Goal: Navigation & Orientation: Find specific page/section

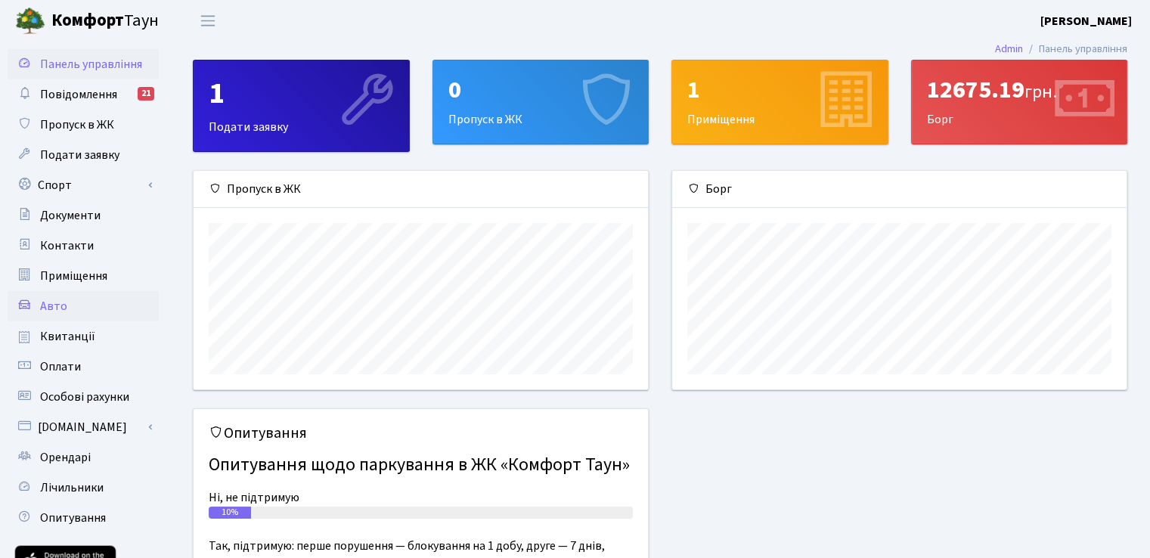
scroll to position [218, 454]
click at [84, 370] on link "Оплати" at bounding box center [83, 367] width 151 height 30
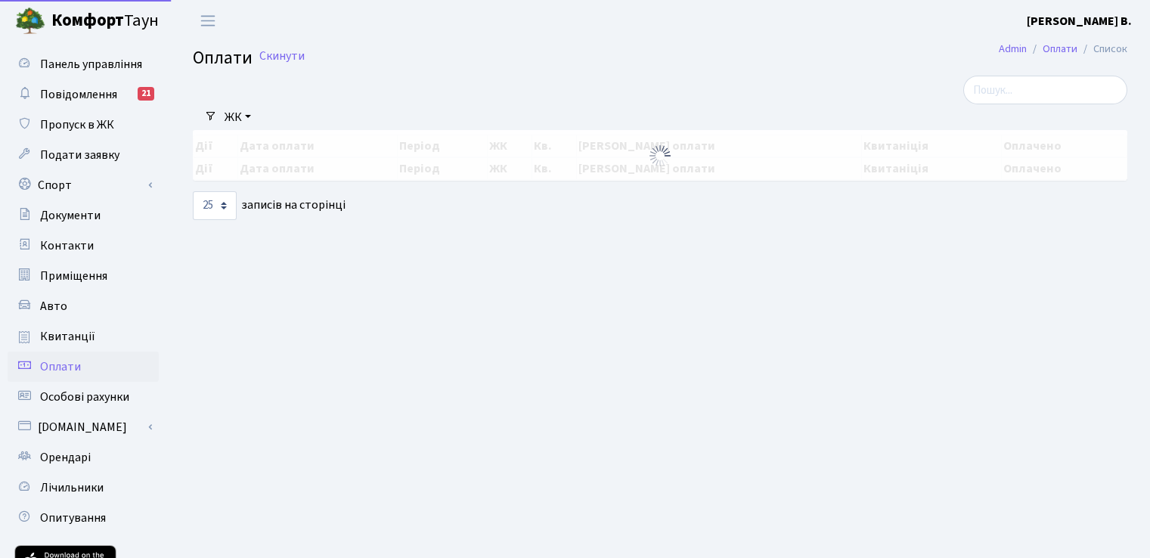
select select "25"
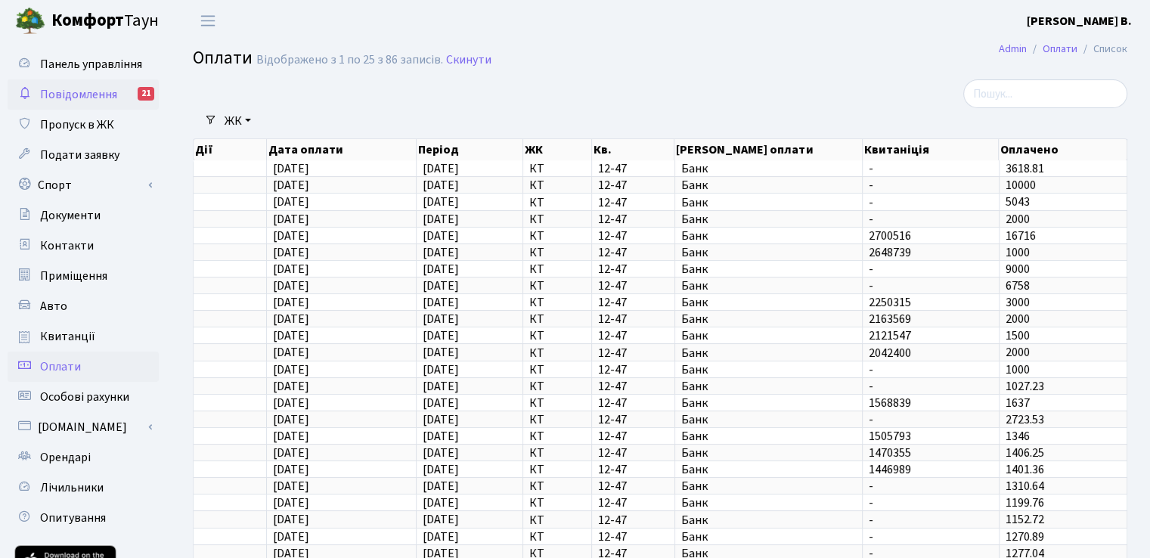
click at [110, 98] on span "Повідомлення" at bounding box center [78, 94] width 77 height 17
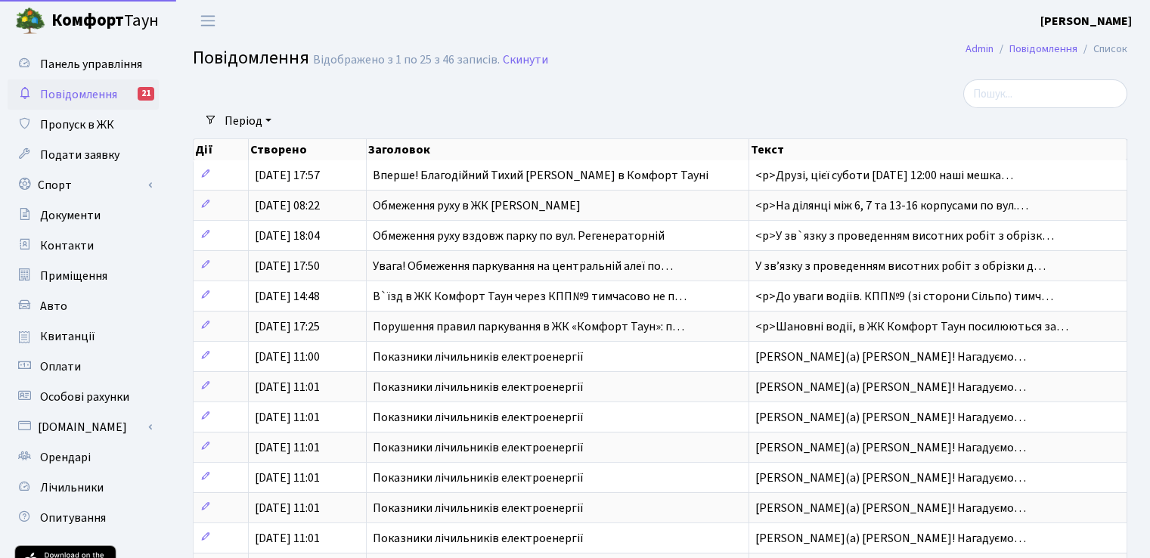
select select "25"
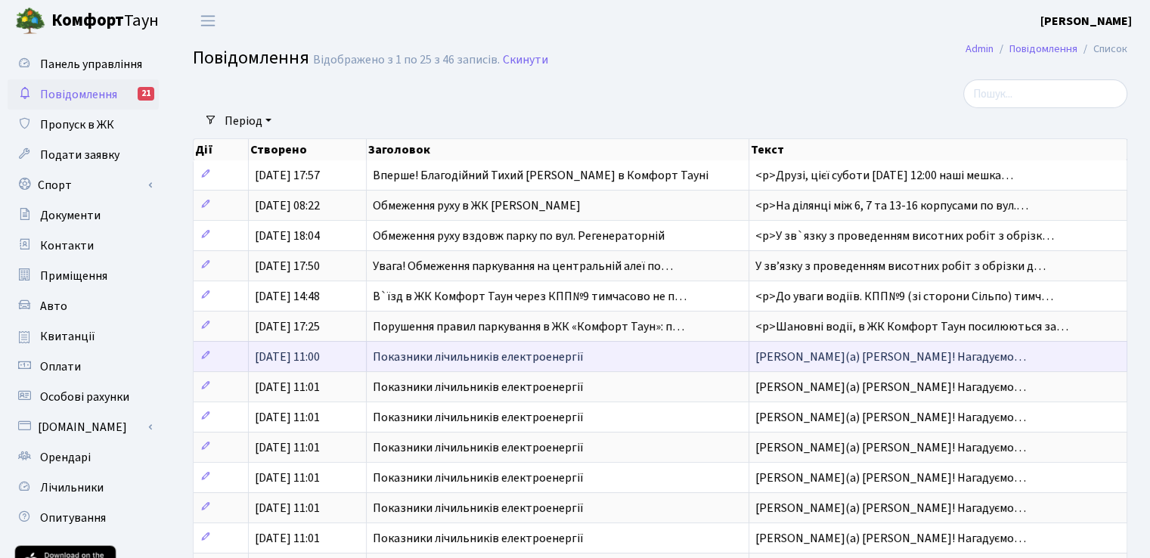
click at [771, 358] on span "Шановний(а) Гусак Віталій Володимирович! Нагадуємо…" at bounding box center [891, 357] width 271 height 17
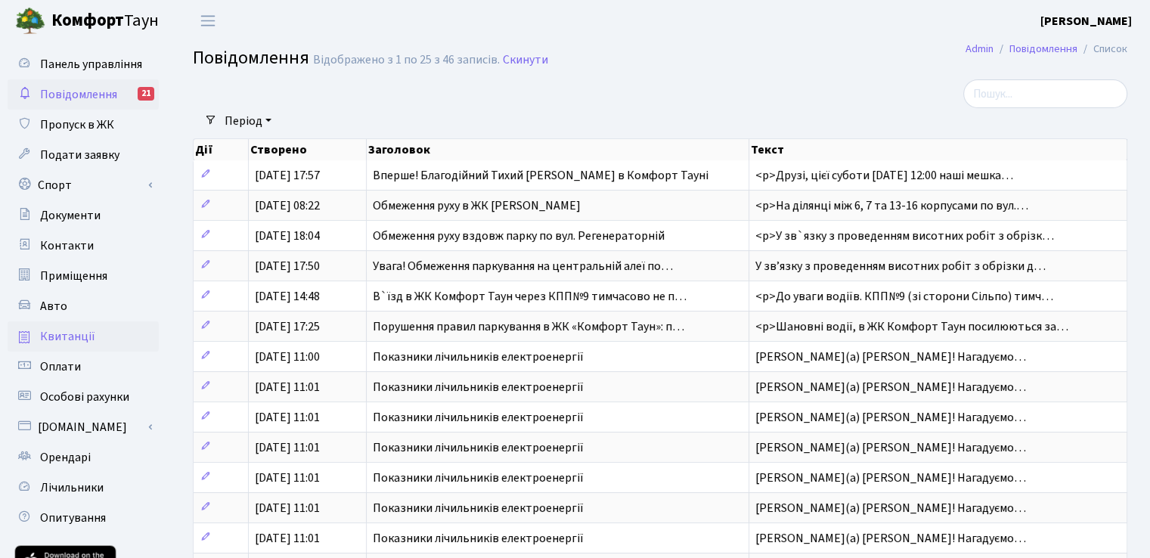
click at [89, 336] on span "Квитанції" at bounding box center [67, 336] width 55 height 17
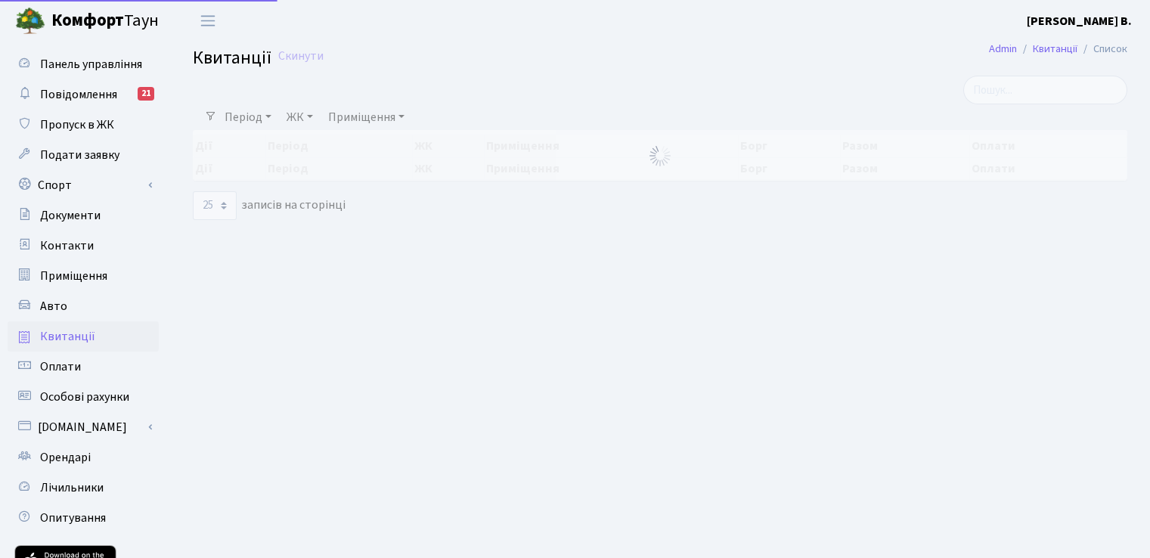
select select "25"
